Goal: Use online tool/utility: Utilize a website feature to perform a specific function

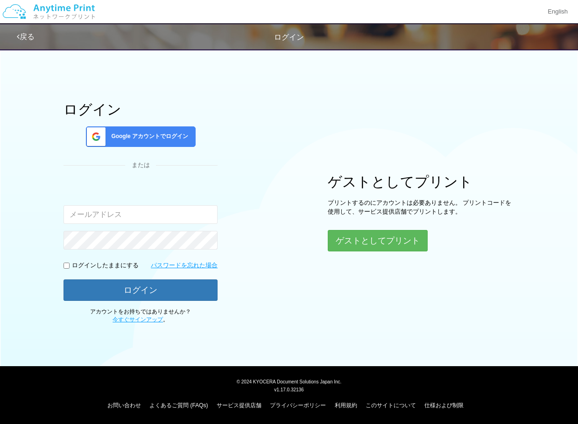
type input "[EMAIL_ADDRESS][DOMAIN_NAME]"
click at [64, 264] on input "checkbox" at bounding box center [66, 266] width 6 height 6
checkbox input "true"
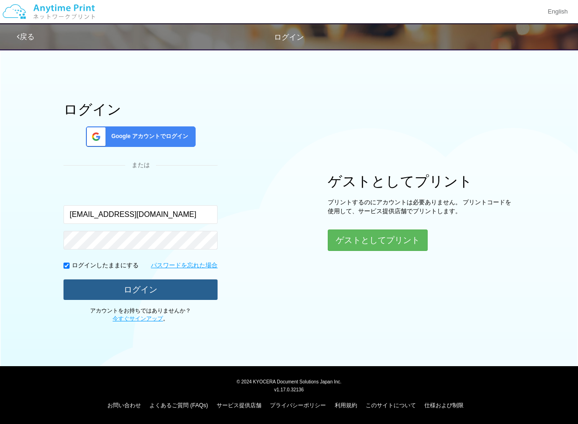
click at [104, 294] on button "ログイン" at bounding box center [140, 289] width 154 height 21
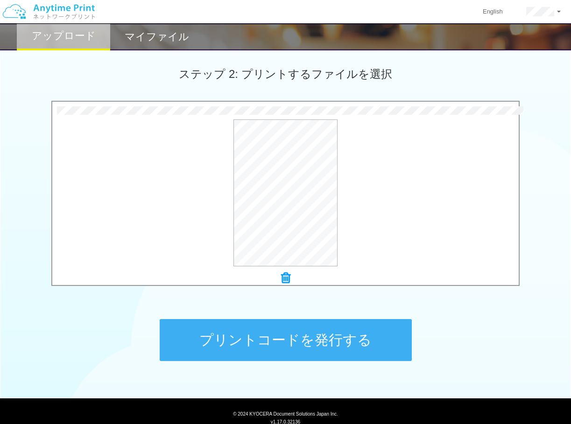
scroll to position [258, 0]
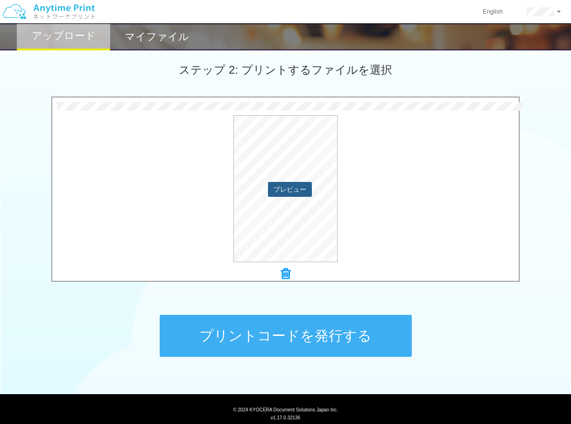
click at [286, 195] on button "プレビュー" at bounding box center [290, 189] width 44 height 15
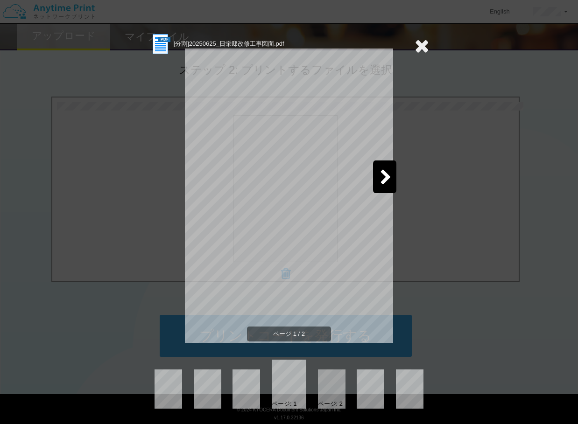
click at [386, 177] on icon at bounding box center [386, 178] width 12 height 16
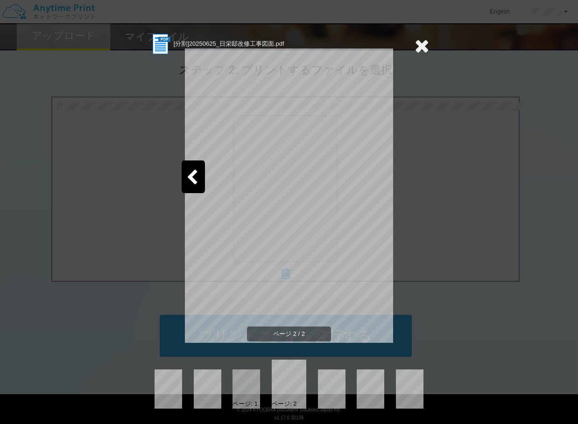
click at [420, 47] on icon at bounding box center [421, 45] width 14 height 19
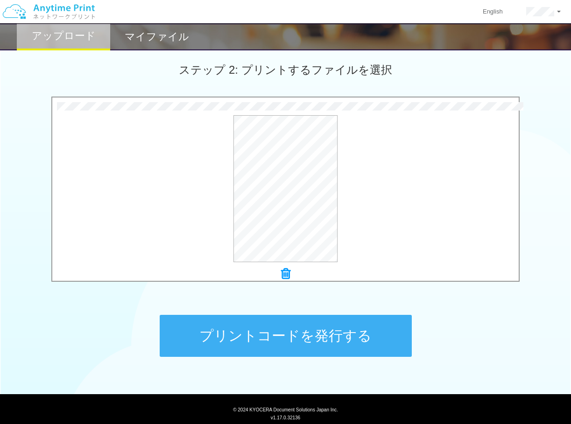
click at [335, 330] on button "プリントコードを発行する" at bounding box center [286, 336] width 252 height 42
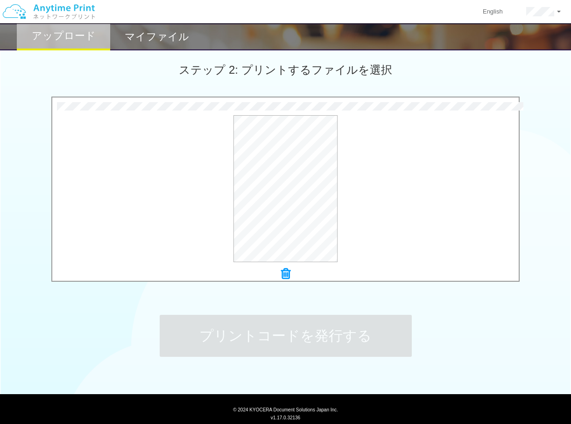
scroll to position [0, 0]
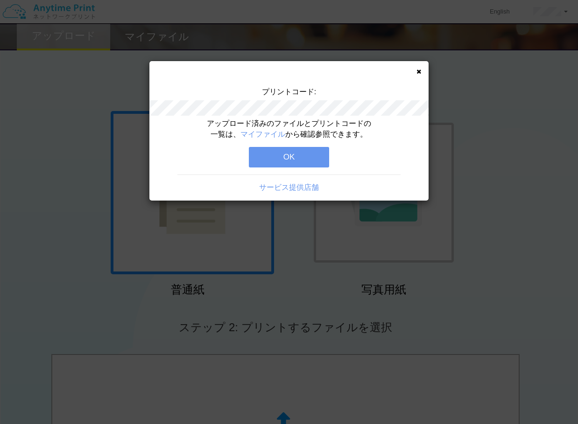
click at [329, 117] on div "プリントコード:" at bounding box center [288, 103] width 279 height 32
click at [313, 157] on button "OK" at bounding box center [289, 157] width 80 height 21
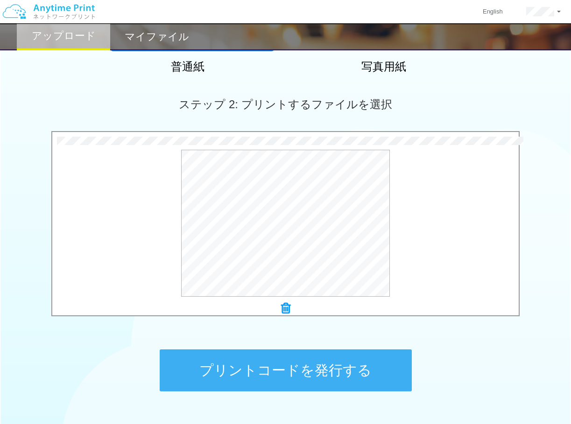
scroll to position [233, 0]
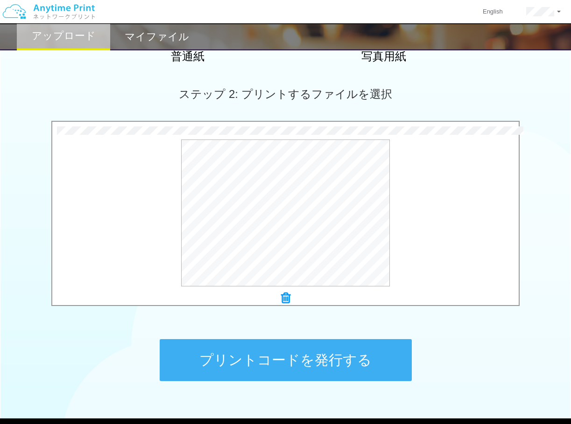
click at [260, 364] on button "プリントコードを発行する" at bounding box center [286, 360] width 252 height 42
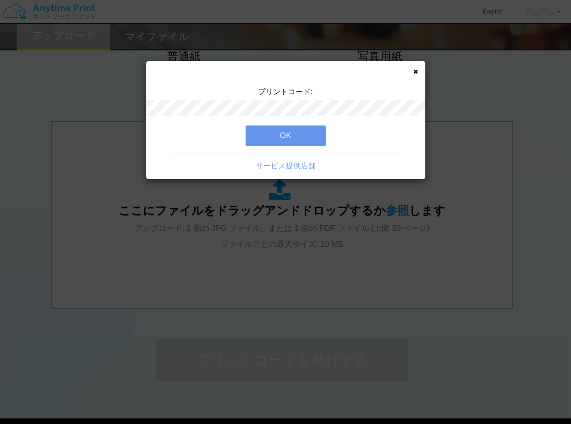
scroll to position [0, 0]
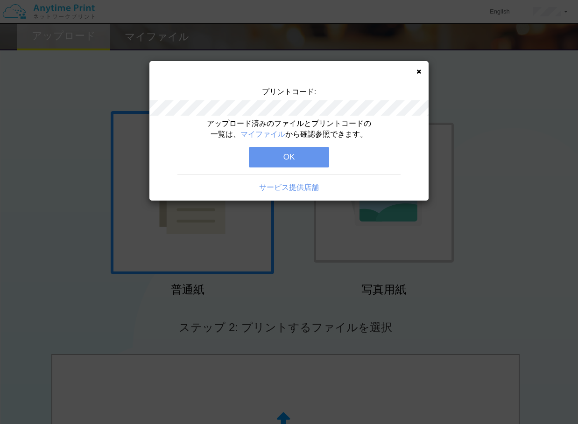
click at [318, 163] on button "OK" at bounding box center [289, 157] width 80 height 21
